Goal: Find specific page/section: Find specific page/section

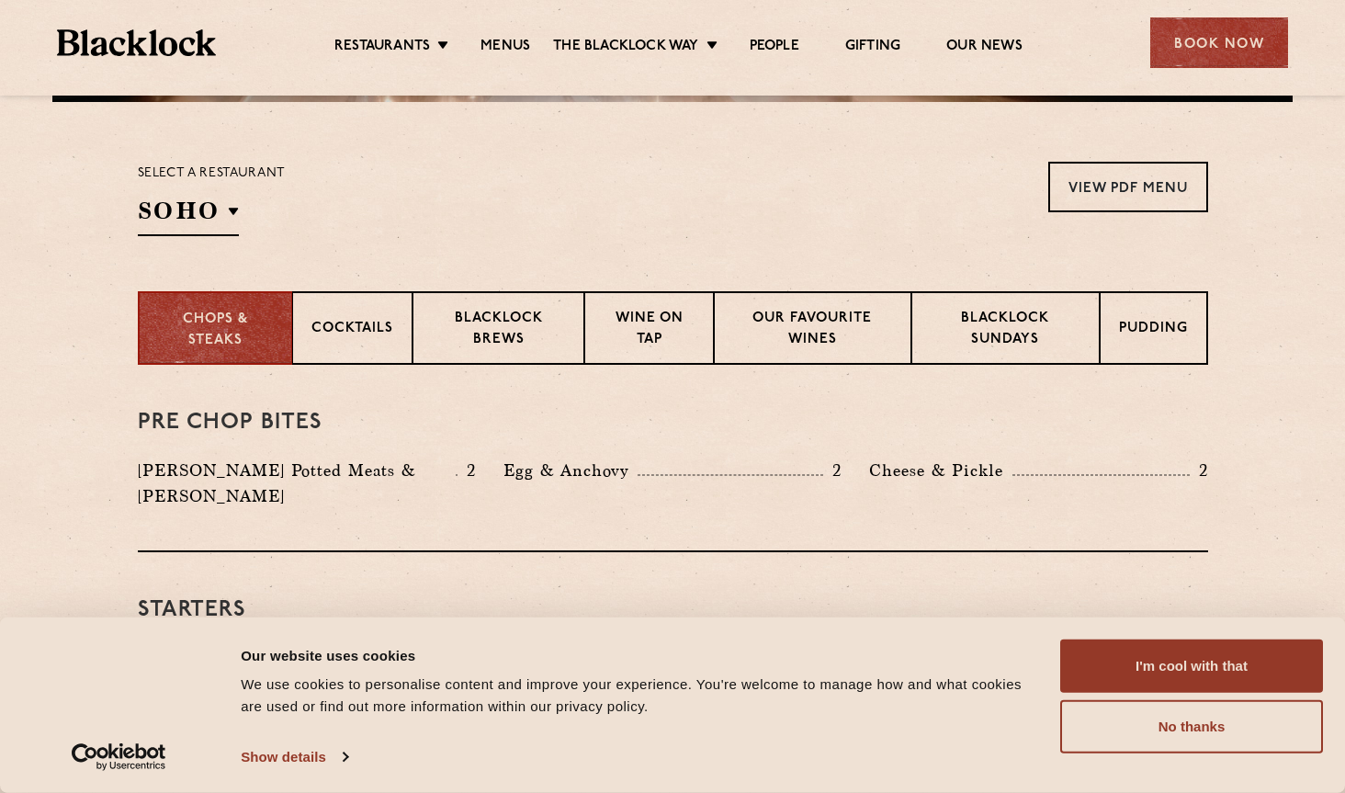
scroll to position [561, 0]
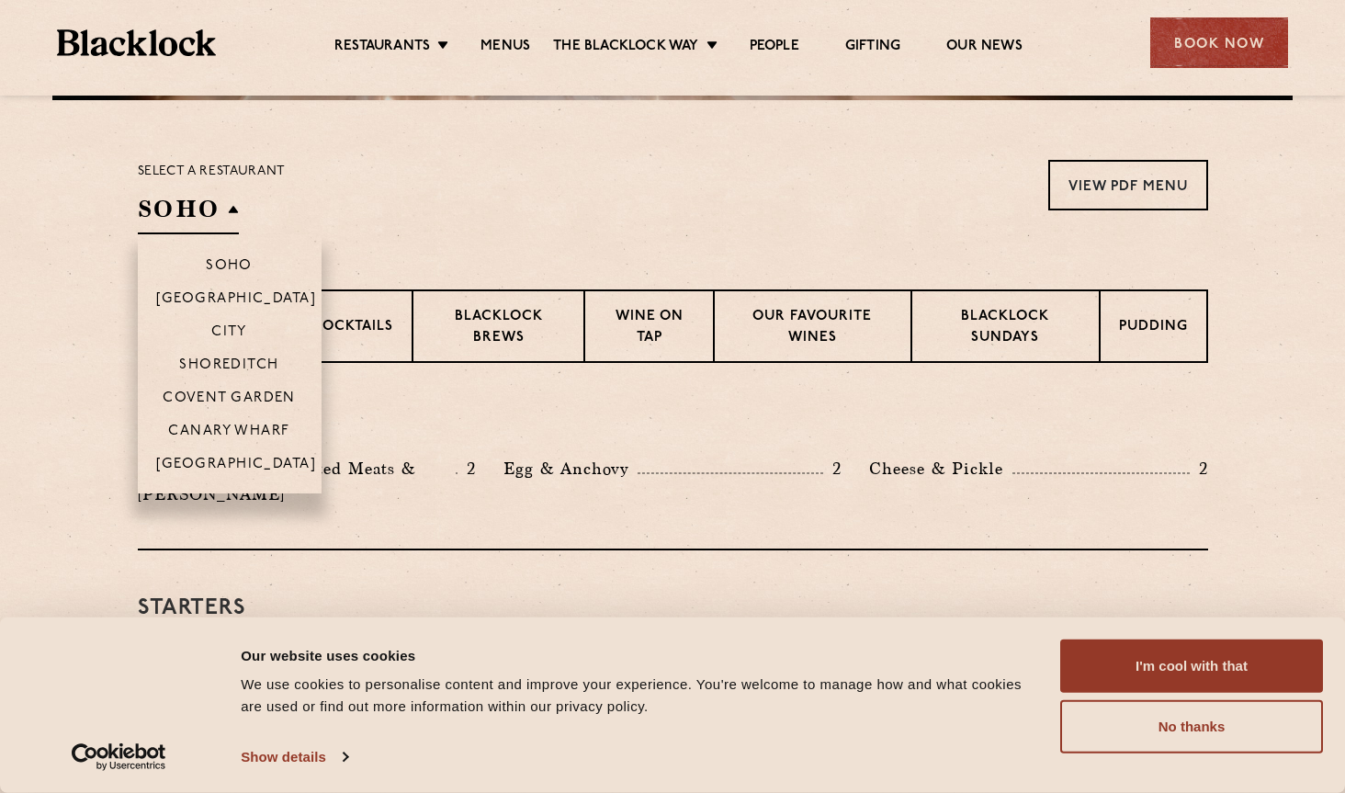
click at [233, 218] on h2 "SOHO" at bounding box center [188, 213] width 101 height 41
click at [244, 465] on p "[GEOGRAPHIC_DATA]" at bounding box center [236, 466] width 161 height 18
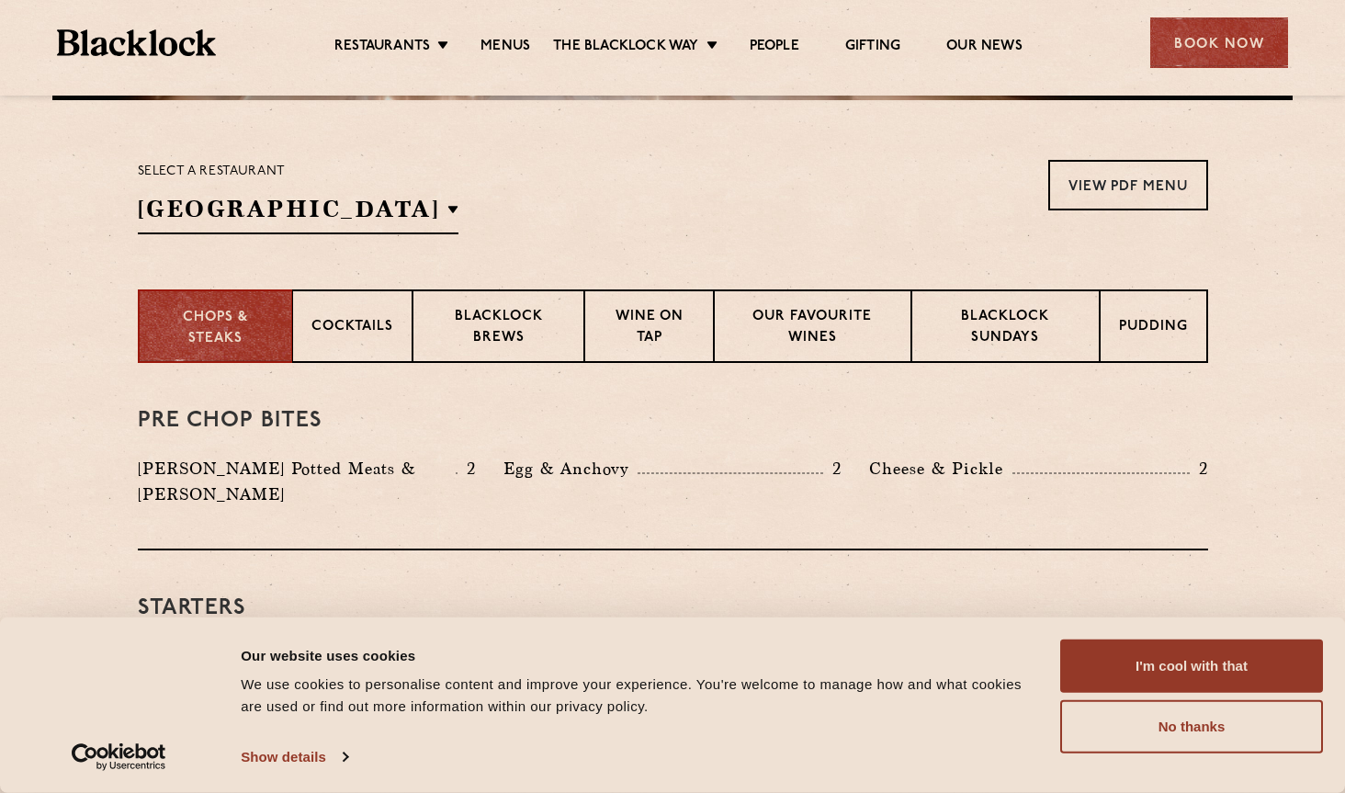
click at [657, 550] on div "Starters Mushrooms on Toast 8 Smoked Beef Ribs 9.5 Pig's Head on Toast 8.5" at bounding box center [673, 648] width 1071 height 197
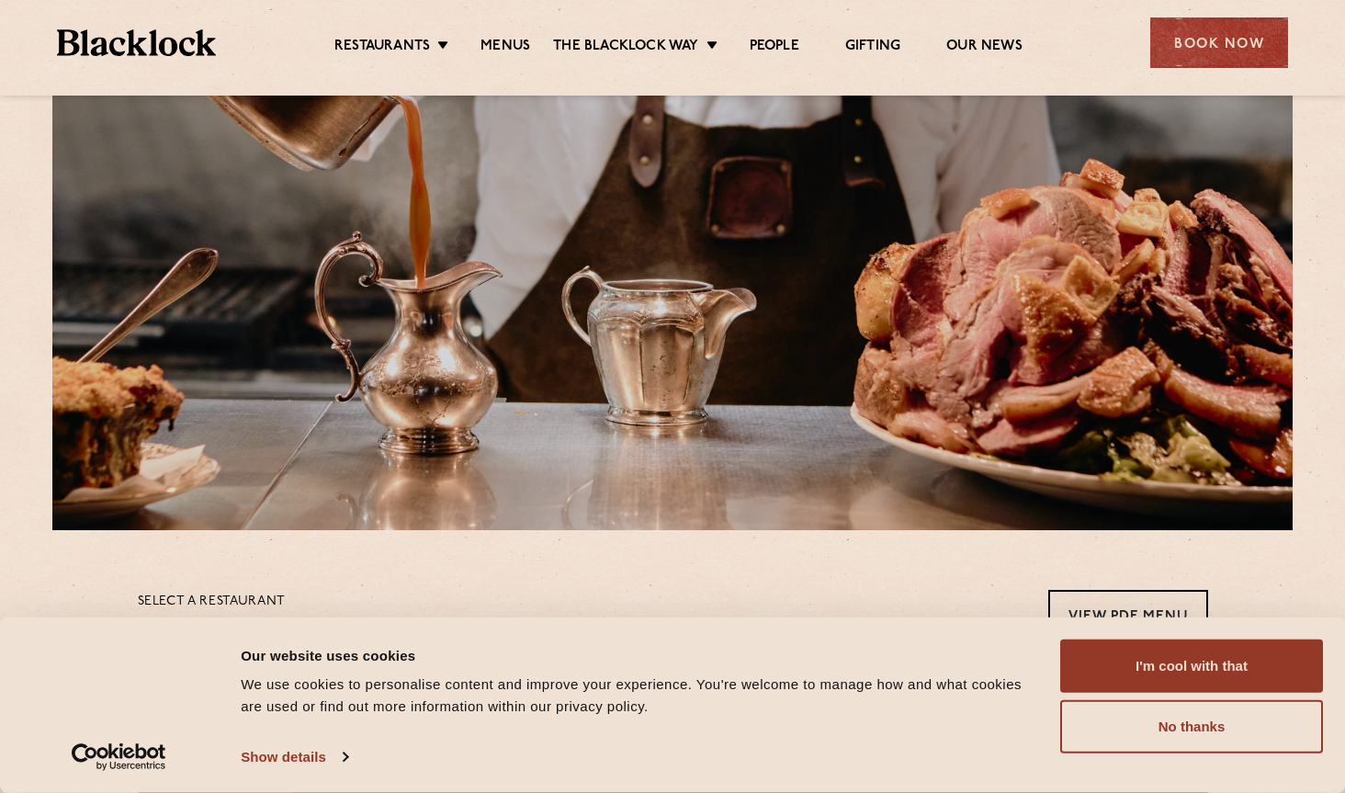
scroll to position [0, 0]
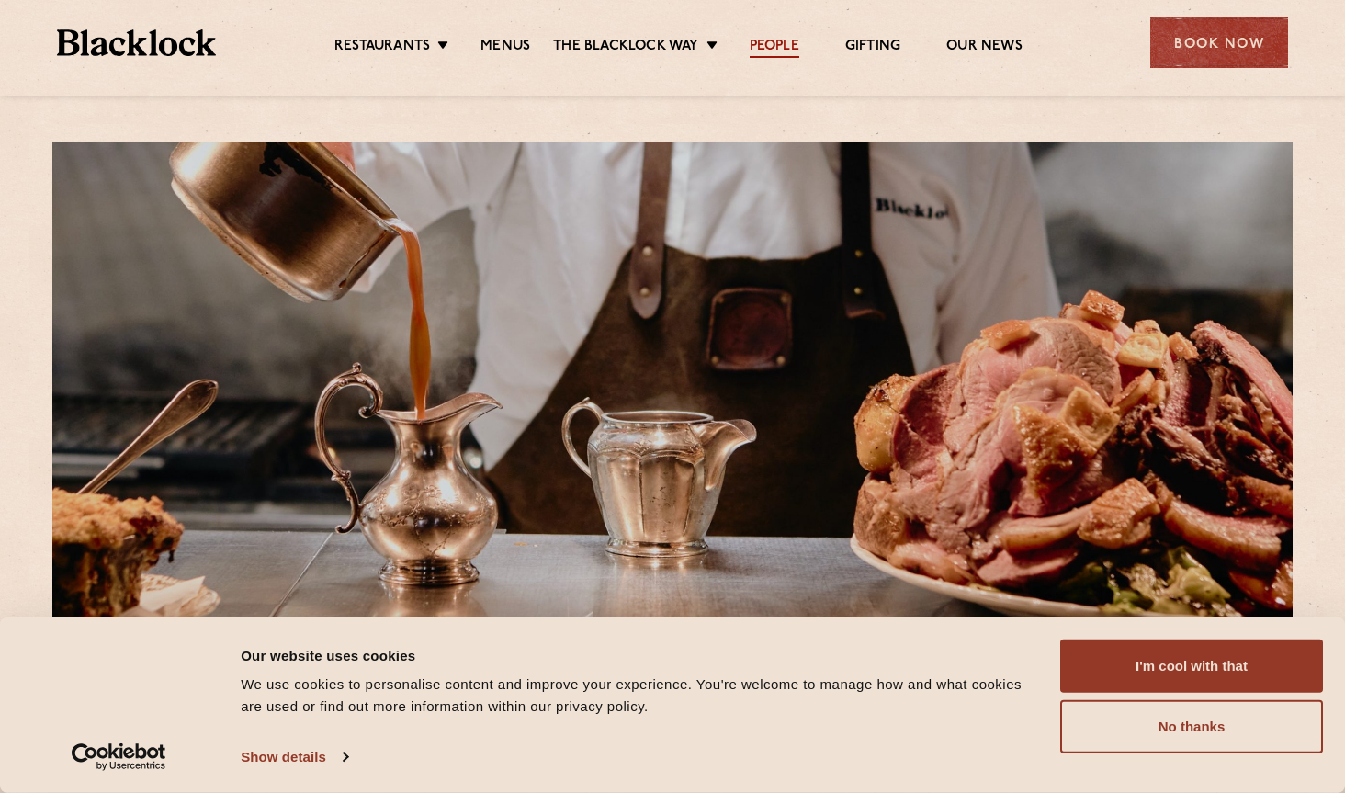
click at [777, 46] on link "People" at bounding box center [775, 48] width 50 height 20
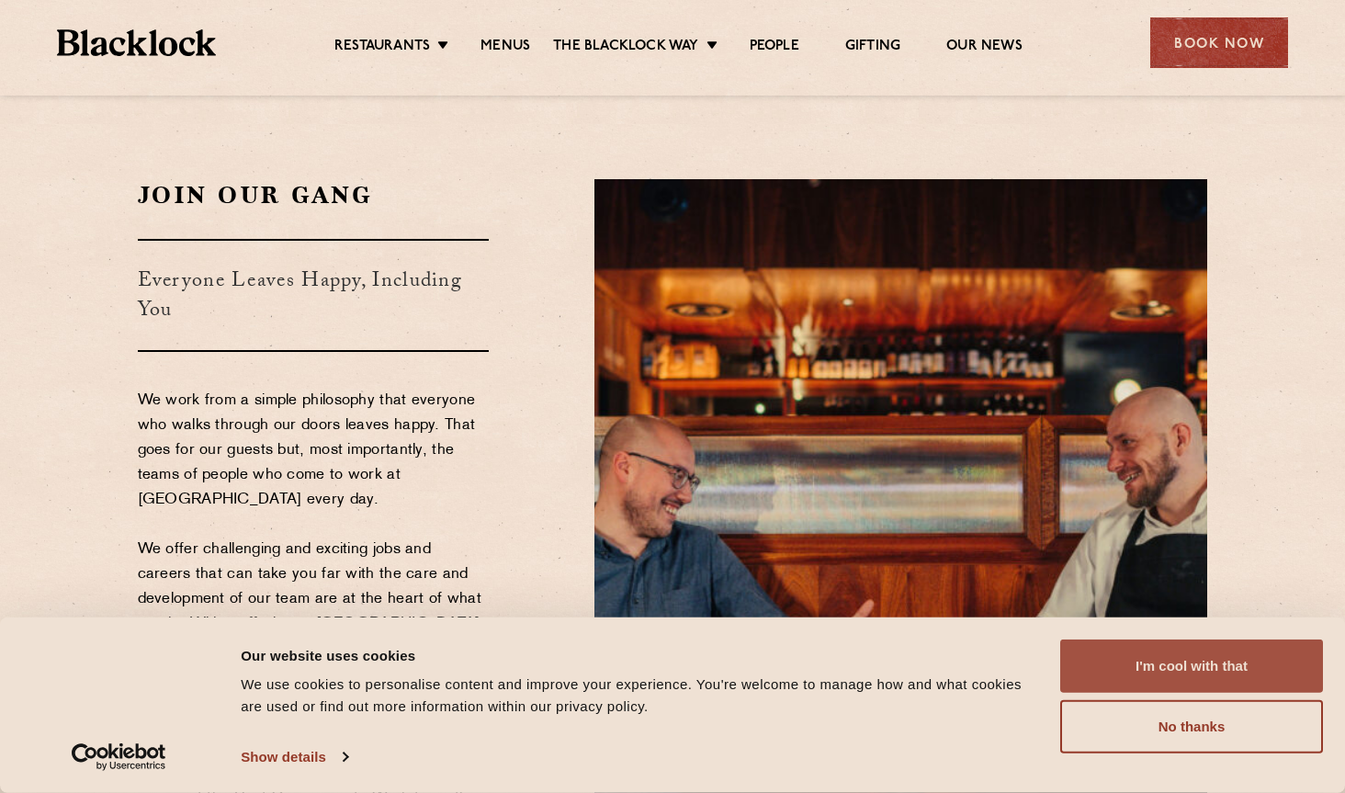
click at [1207, 673] on button "I'm cool with that" at bounding box center [1191, 666] width 263 height 53
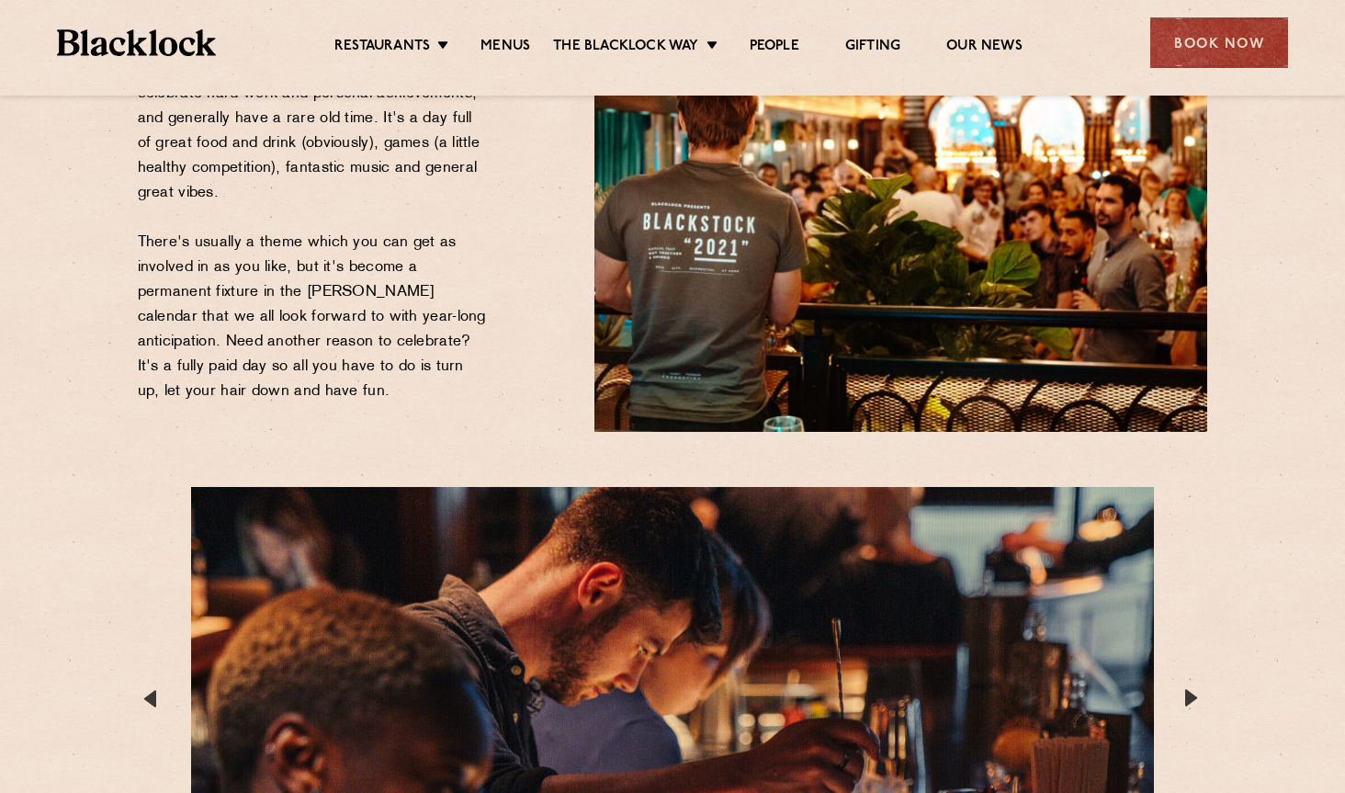
scroll to position [3414, 0]
